Goal: Information Seeking & Learning: Find specific fact

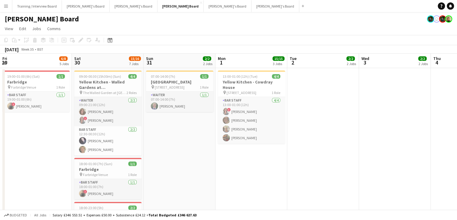
scroll to position [0, 135]
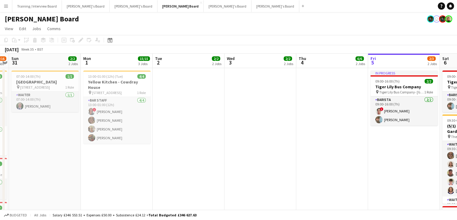
click at [10, 6] on button "Menu" at bounding box center [6, 6] width 12 height 12
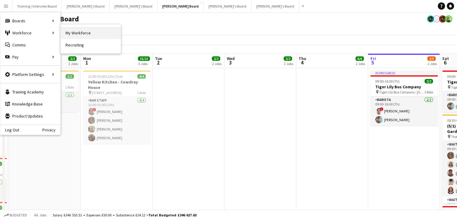
click at [83, 34] on link "My Workforce" at bounding box center [91, 33] width 60 height 12
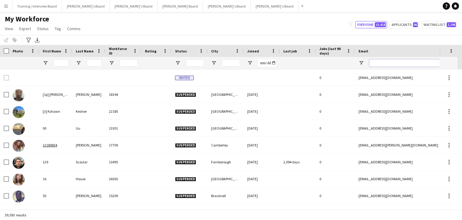
click at [386, 64] on input "Email Filter Input" at bounding box center [420, 62] width 102 height 7
paste input "**********"
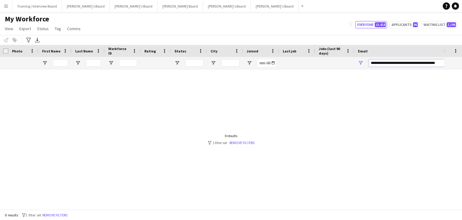
drag, startPoint x: 395, startPoint y: 63, endPoint x: 340, endPoint y: 63, distance: 54.1
click at [340, 63] on div at bounding box center [325, 63] width 652 height 12
click at [418, 64] on input "**********" at bounding box center [420, 62] width 102 height 7
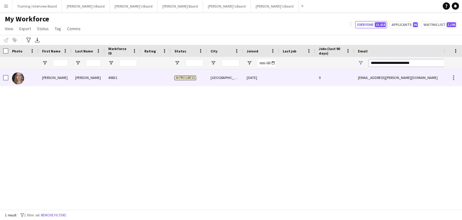
type input "**********"
click at [303, 80] on div at bounding box center [297, 77] width 36 height 17
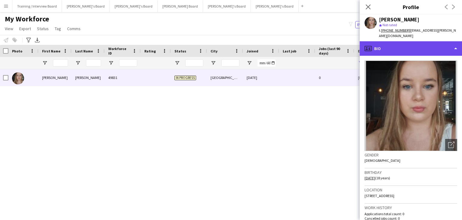
click at [398, 44] on div "profile Bio" at bounding box center [411, 48] width 102 height 14
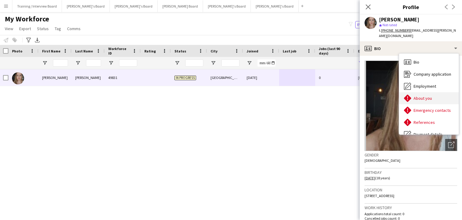
click at [425, 97] on div "About you About you" at bounding box center [429, 98] width 60 height 12
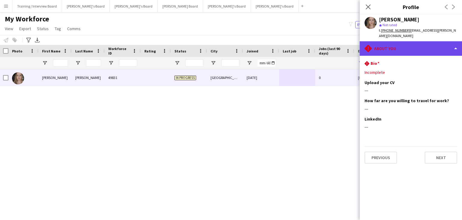
click at [395, 42] on div "rhombus-alert About you" at bounding box center [411, 48] width 102 height 14
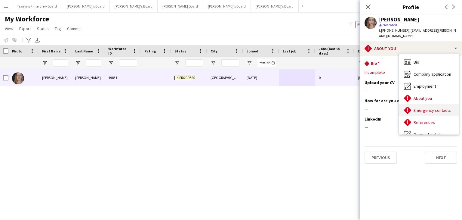
click at [420, 107] on span "Emergency contacts" at bounding box center [432, 109] width 37 height 5
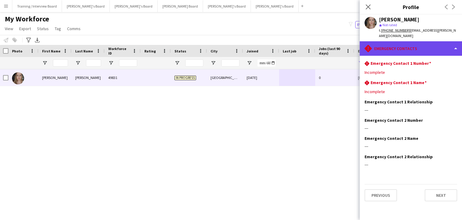
click at [410, 42] on div "rhombus-alert Emergency contacts" at bounding box center [411, 48] width 102 height 14
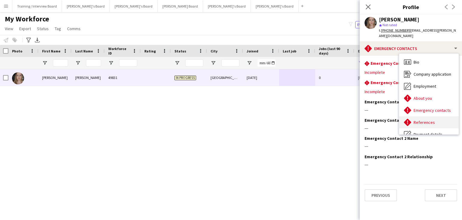
click at [427, 119] on span "References" at bounding box center [424, 121] width 21 height 5
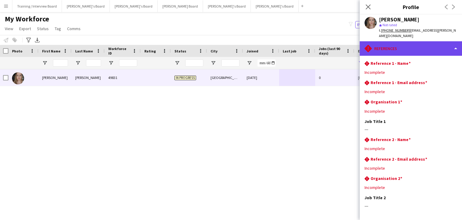
click at [424, 45] on div "rhombus-alert References" at bounding box center [411, 48] width 102 height 14
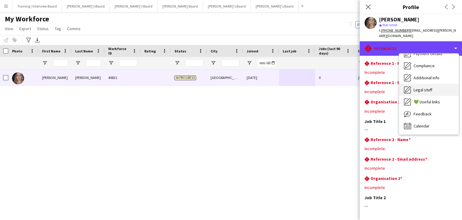
scroll to position [0, 0]
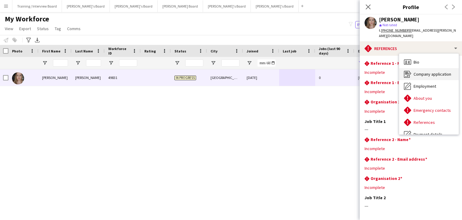
click at [420, 71] on span "Company application" at bounding box center [433, 73] width 38 height 5
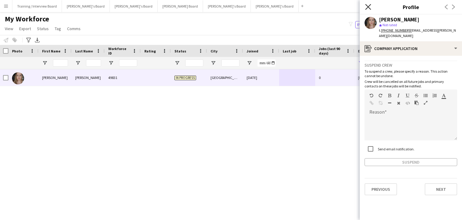
click at [369, 6] on icon at bounding box center [368, 7] width 6 height 6
